Goal: Information Seeking & Learning: Learn about a topic

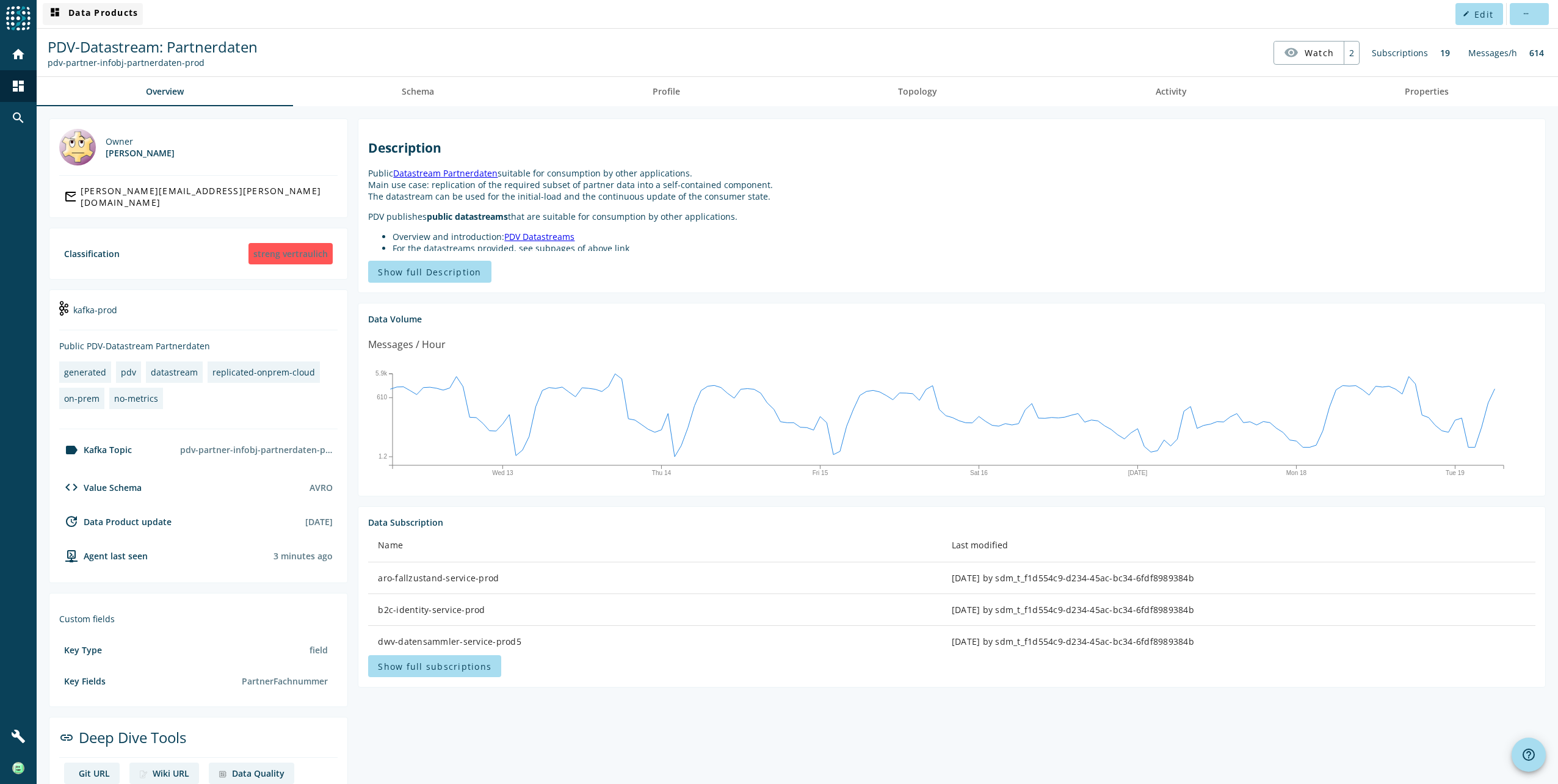
click at [96, 15] on span "dashboard Data Products" at bounding box center [92, 14] width 90 height 15
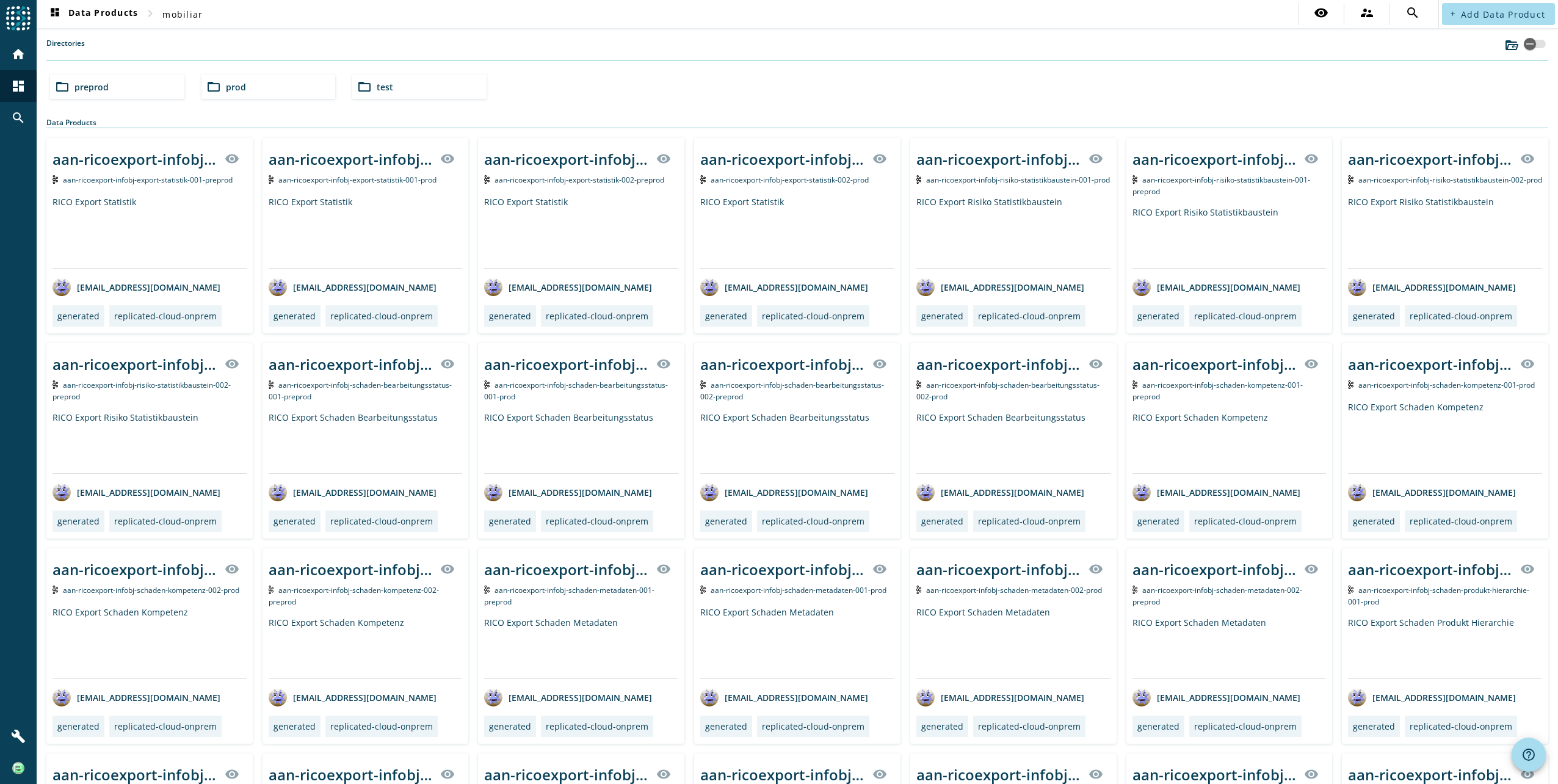
click at [213, 90] on mat-icon "folder_open" at bounding box center [214, 87] width 15 height 15
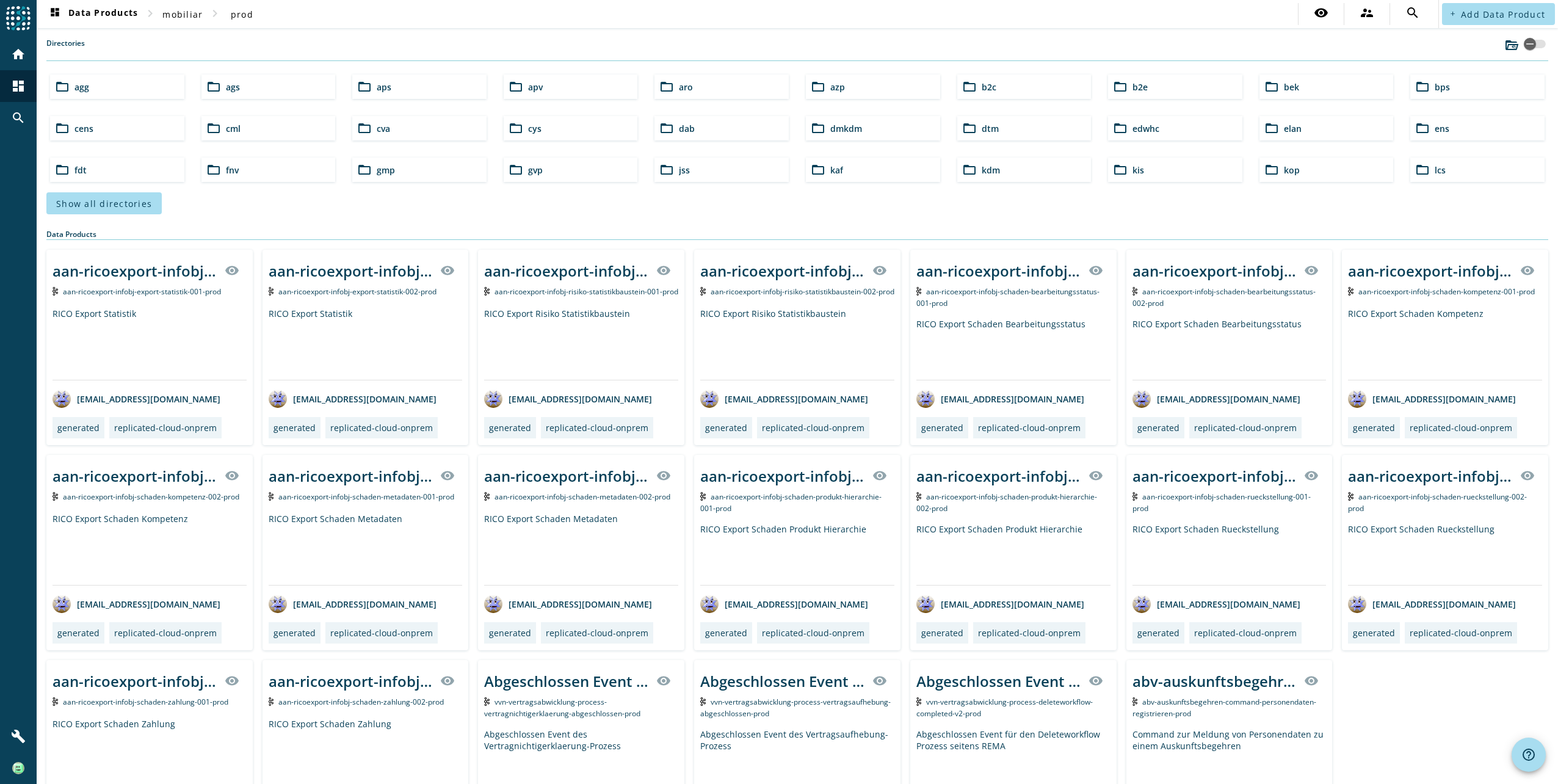
click at [523, 168] on div "folder_open gvp" at bounding box center [571, 170] width 134 height 24
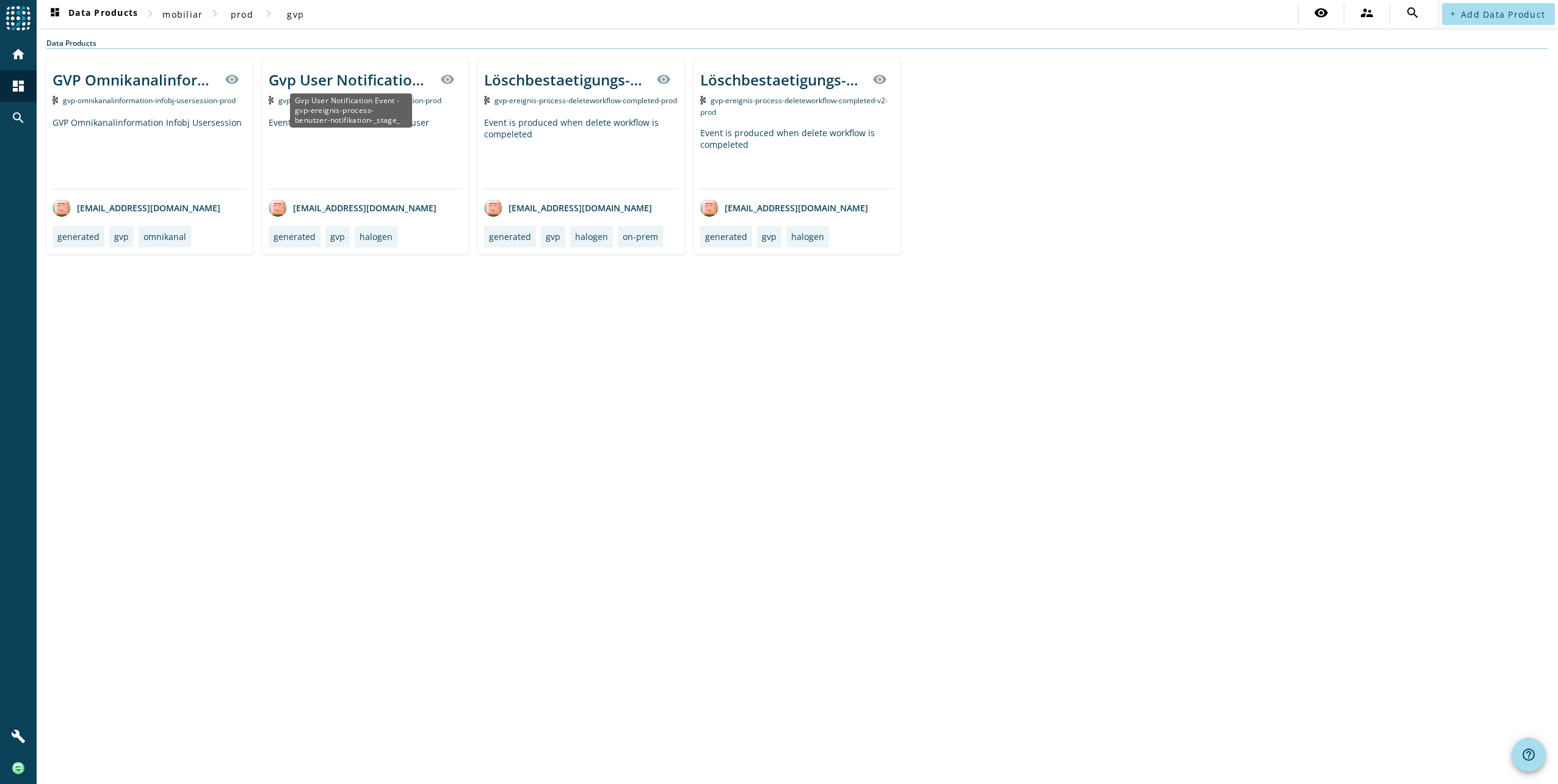
click at [361, 80] on div "Gvp User Notification Event - gvp-ereignis-process-benutzer-notifikation-_stage_" at bounding box center [351, 80] width 165 height 21
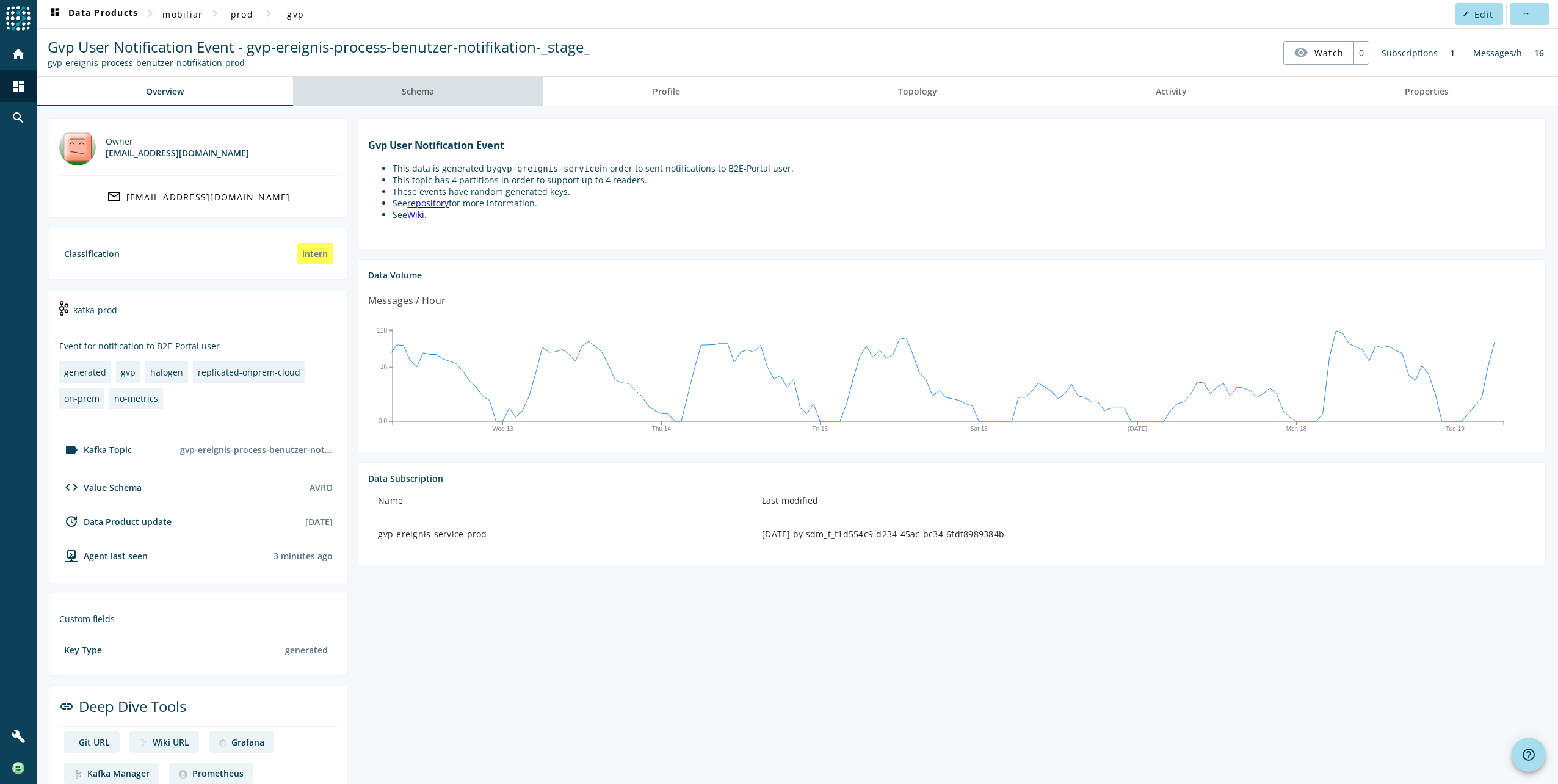
click at [418, 91] on span "Schema" at bounding box center [418, 91] width 33 height 8
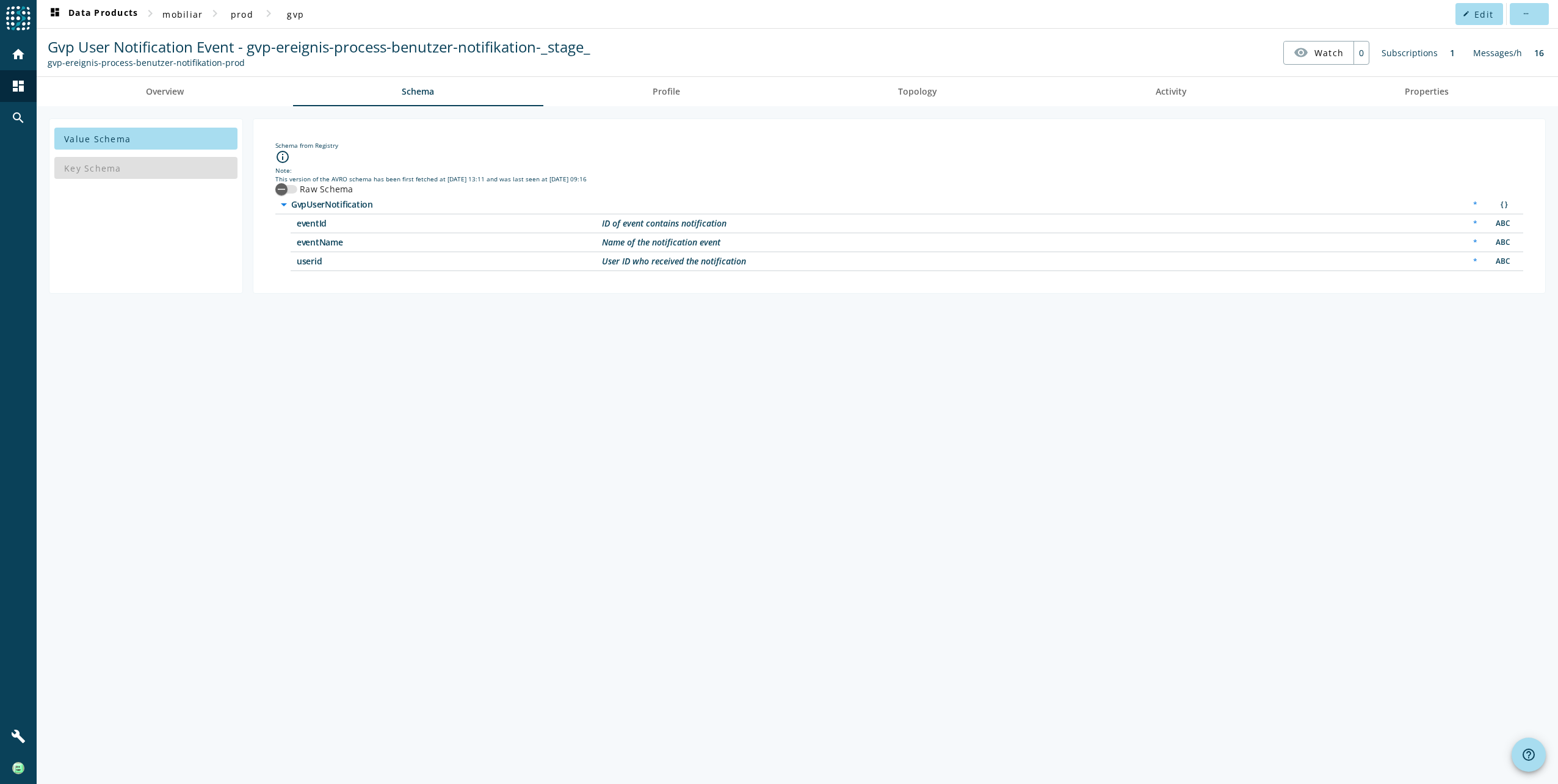
click at [316, 185] on label "Raw Schema" at bounding box center [325, 188] width 56 height 12
click at [297, 185] on button "Raw Schema" at bounding box center [286, 188] width 22 height 8
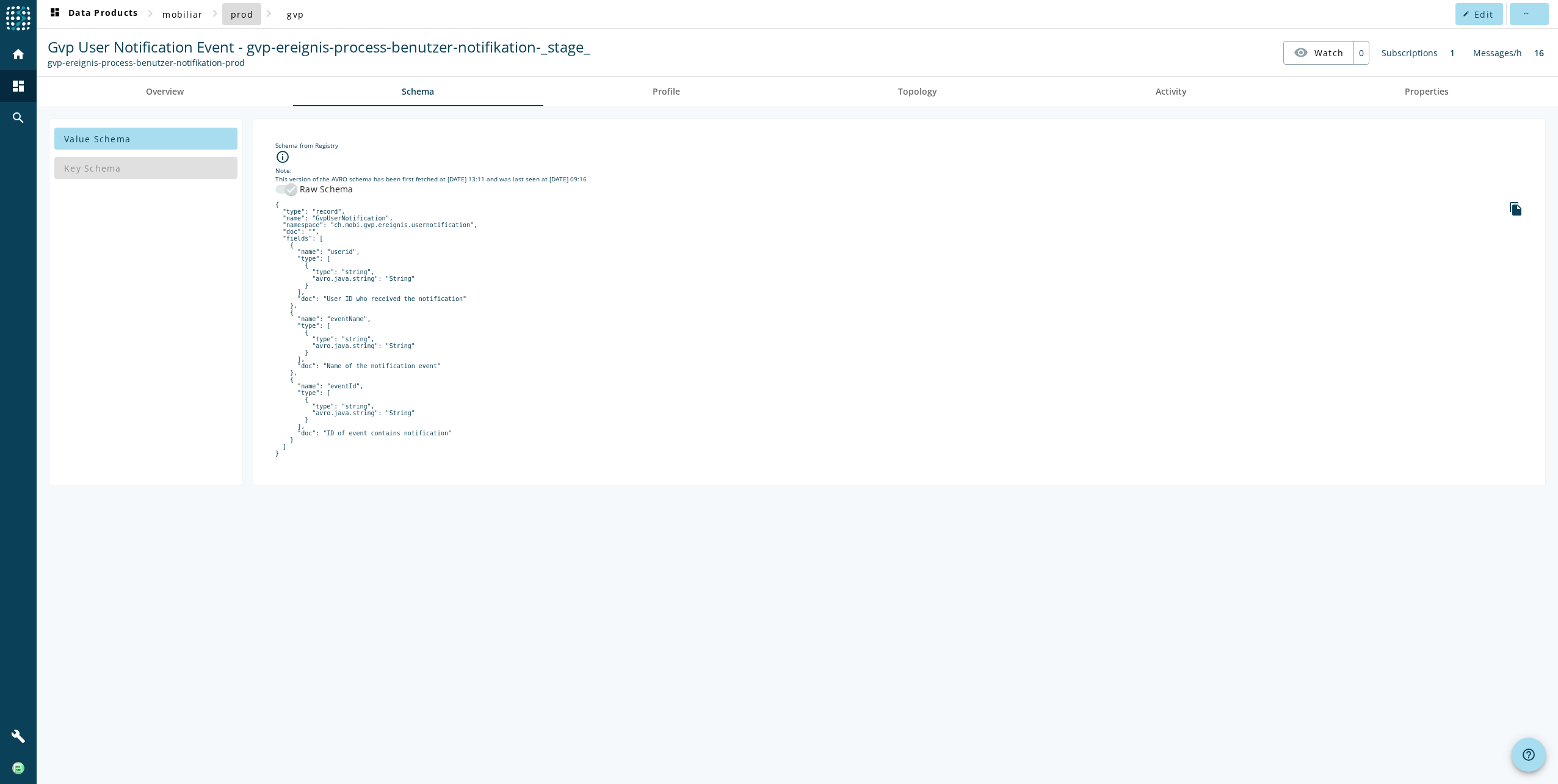
click at [241, 15] on span "prod" at bounding box center [241, 14] width 22 height 11
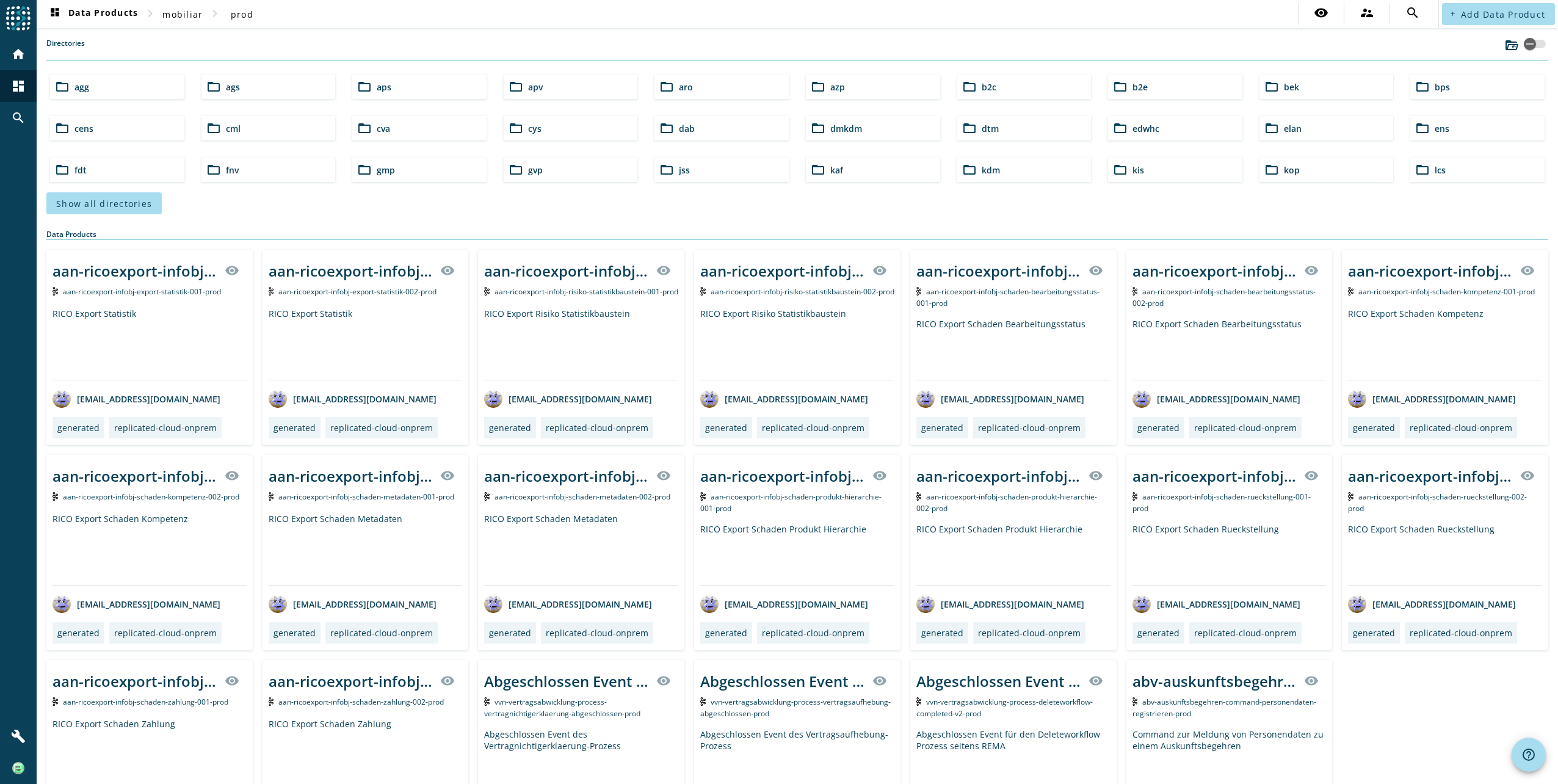
click at [531, 167] on span "gvp" at bounding box center [535, 170] width 15 height 11
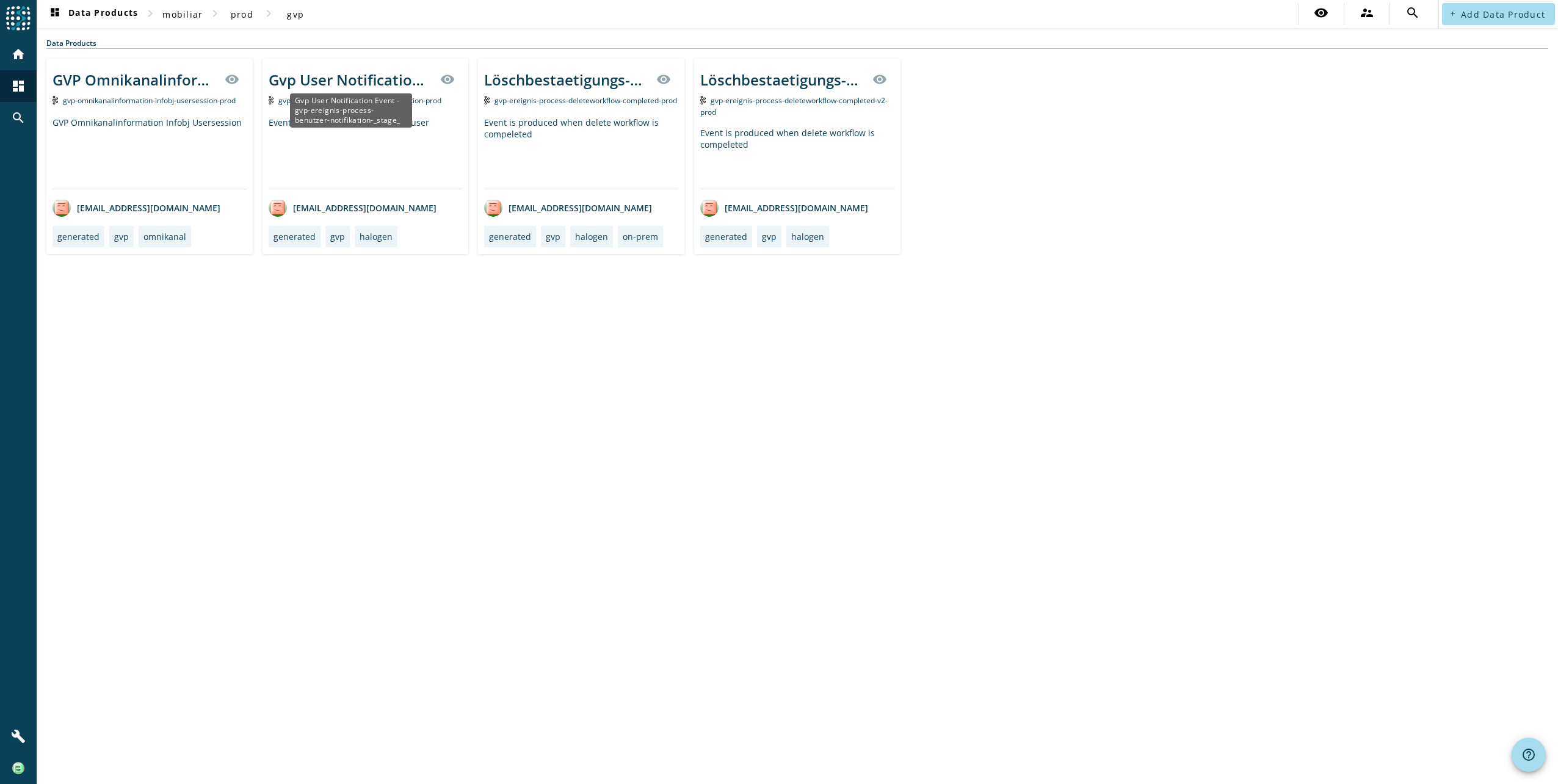
click at [339, 76] on div "Gvp User Notification Event - gvp-ereignis-process-benutzer-notifikation-_stage_" at bounding box center [351, 80] width 165 height 21
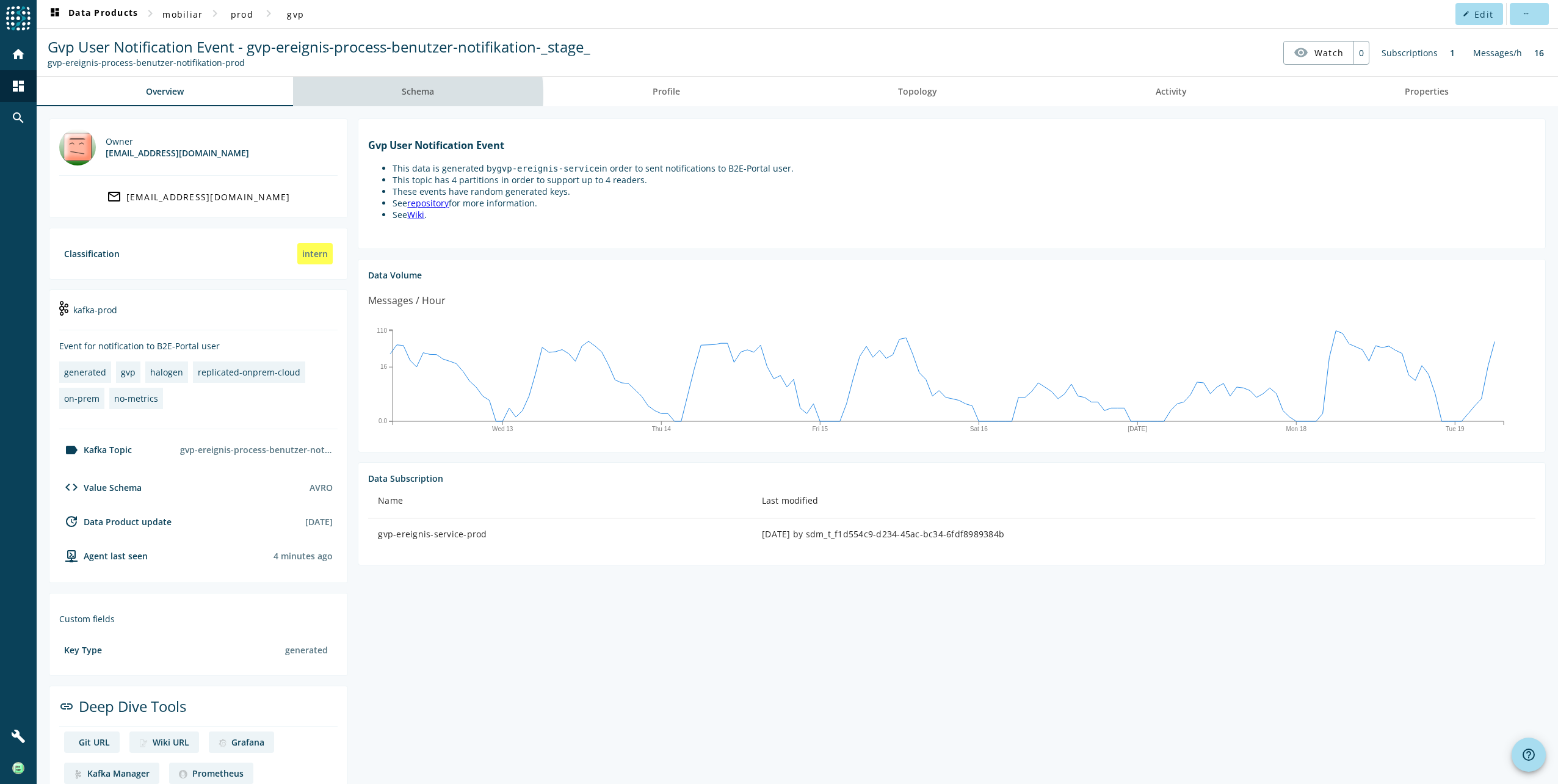
click at [406, 94] on span "Schema" at bounding box center [418, 91] width 33 height 8
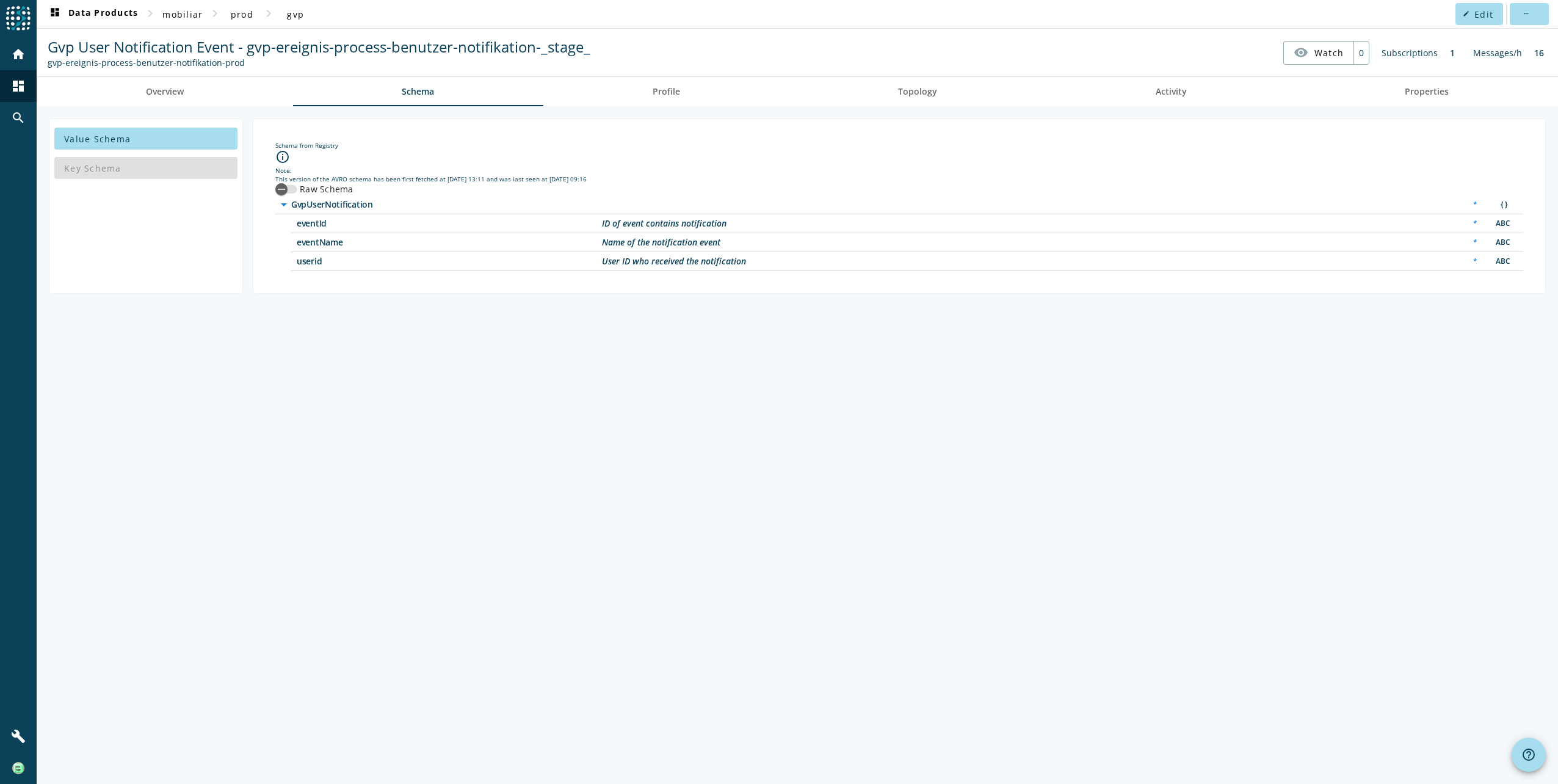
click at [309, 221] on span "eventId" at bounding box center [448, 223] width 305 height 8
click at [291, 16] on span "gvp" at bounding box center [296, 14] width 17 height 11
